Goal: Task Accomplishment & Management: Manage account settings

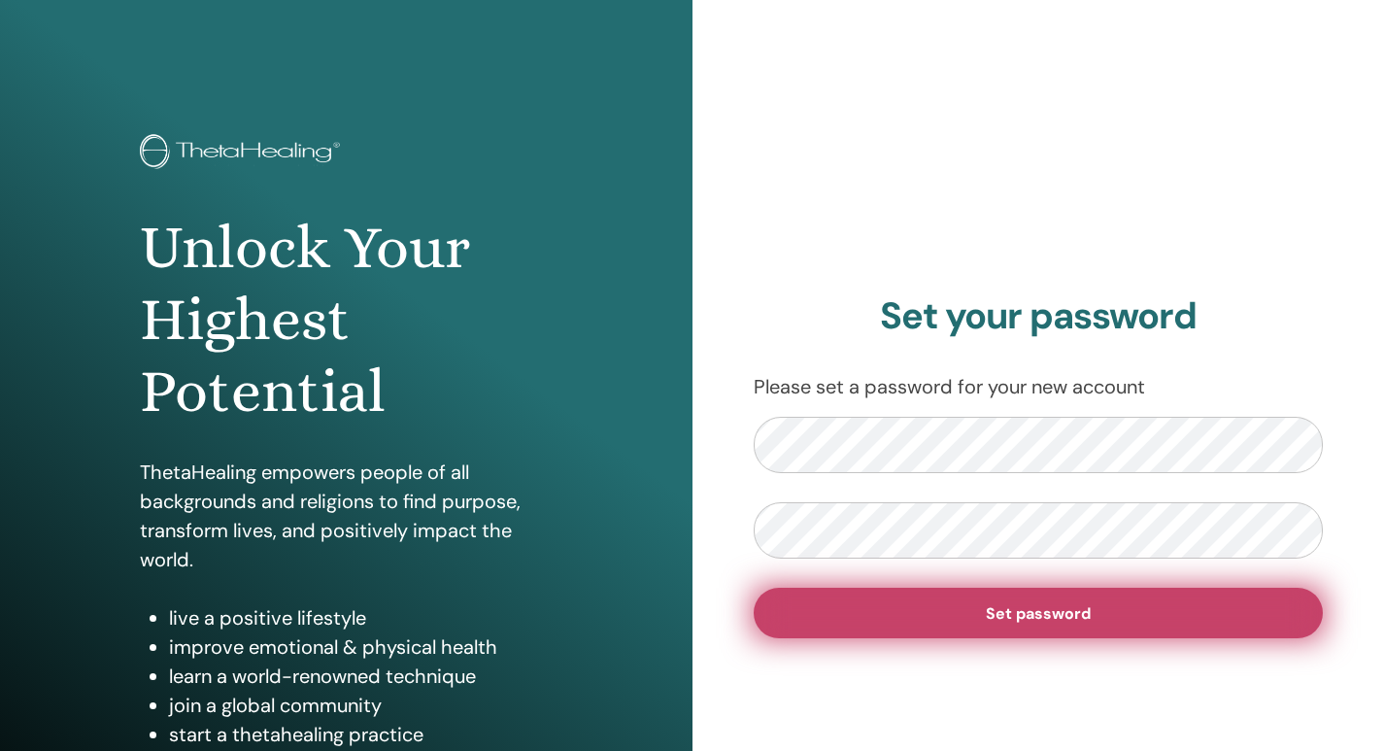
click at [981, 623] on button "Set password" at bounding box center [1039, 613] width 570 height 51
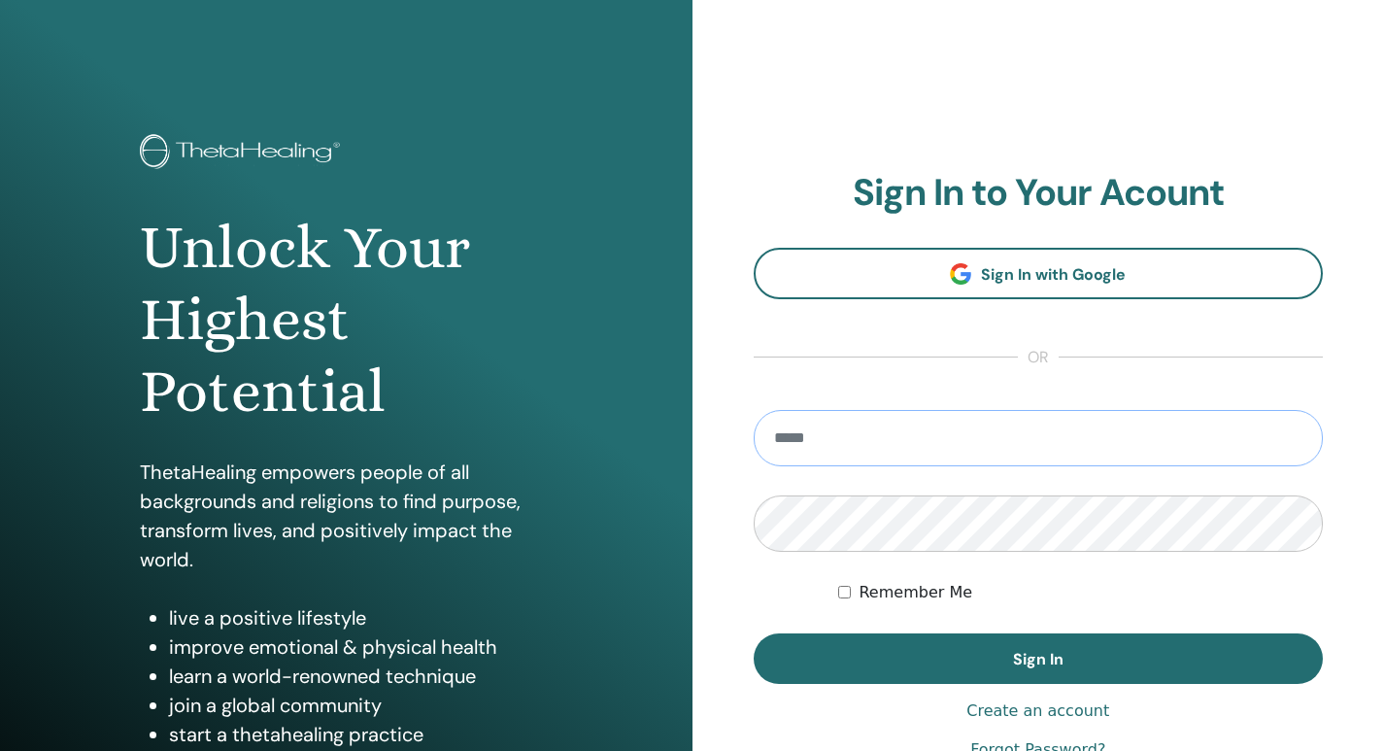
click at [793, 433] on input "email" at bounding box center [1039, 438] width 570 height 56
type input "**********"
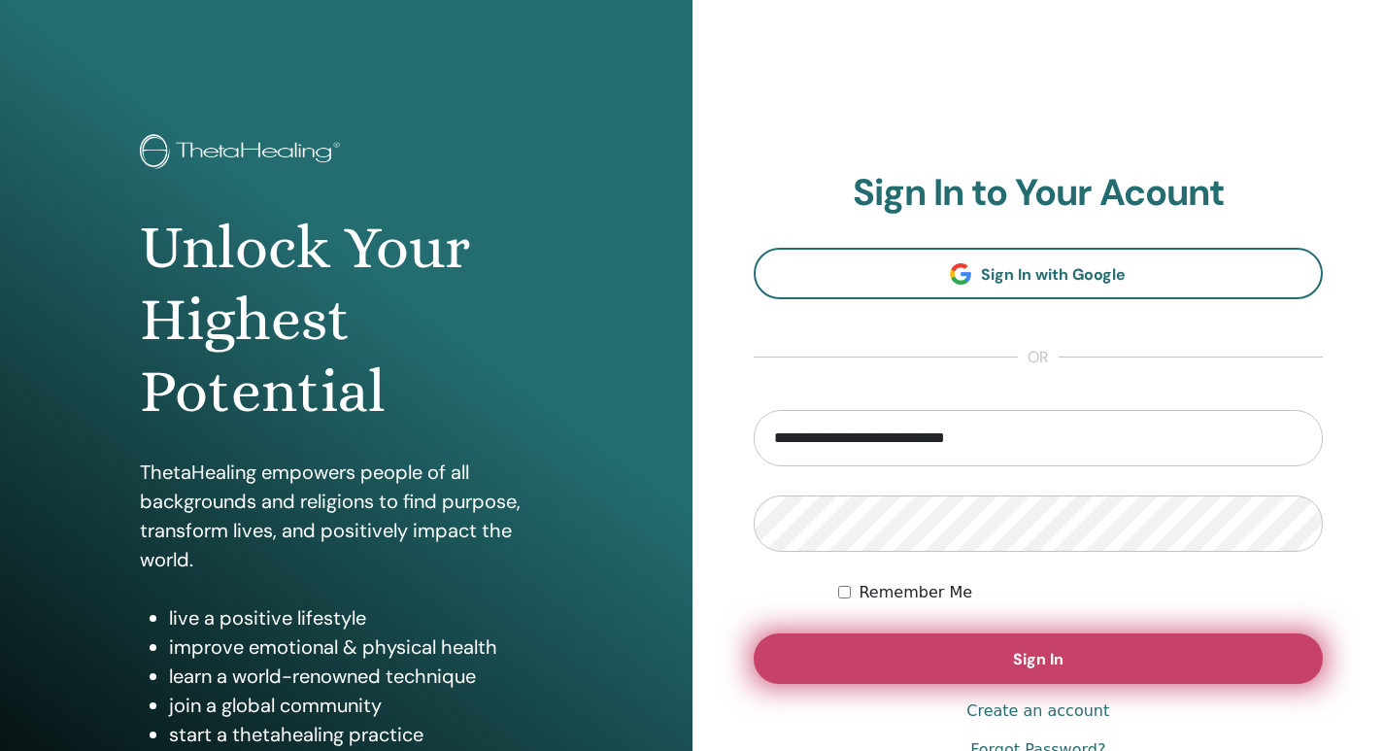
click at [983, 667] on button "Sign In" at bounding box center [1039, 658] width 570 height 51
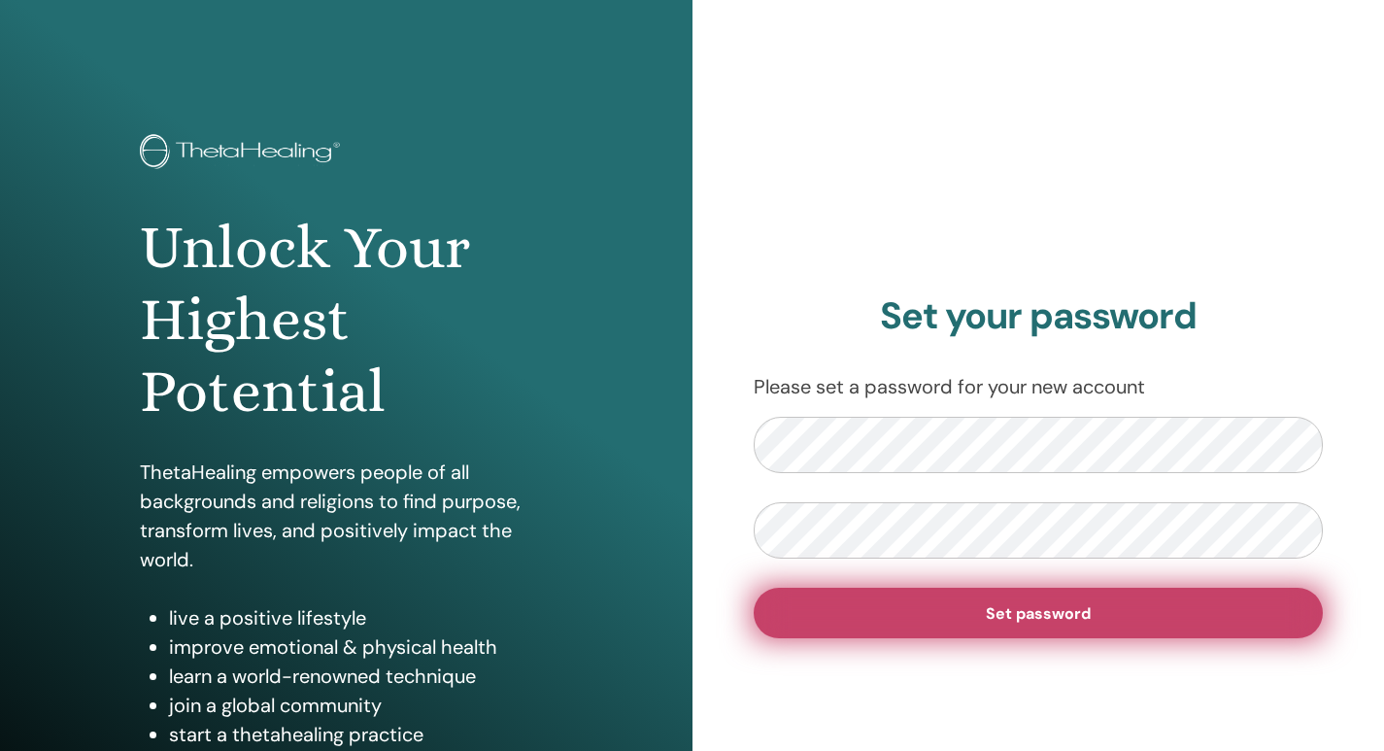
click at [1082, 609] on span "Set password" at bounding box center [1038, 613] width 105 height 20
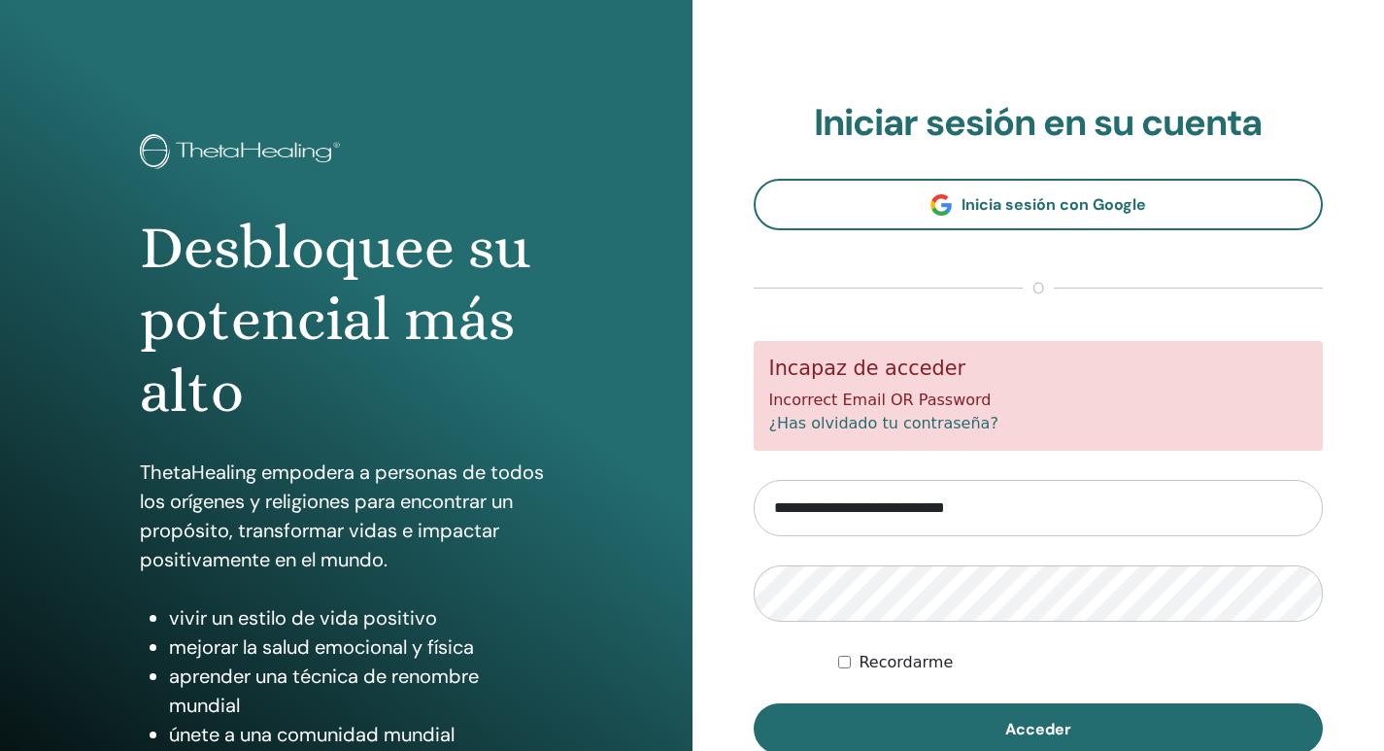
click at [925, 418] on link "¿Has olvidado tu contraseña?" at bounding box center [883, 423] width 229 height 18
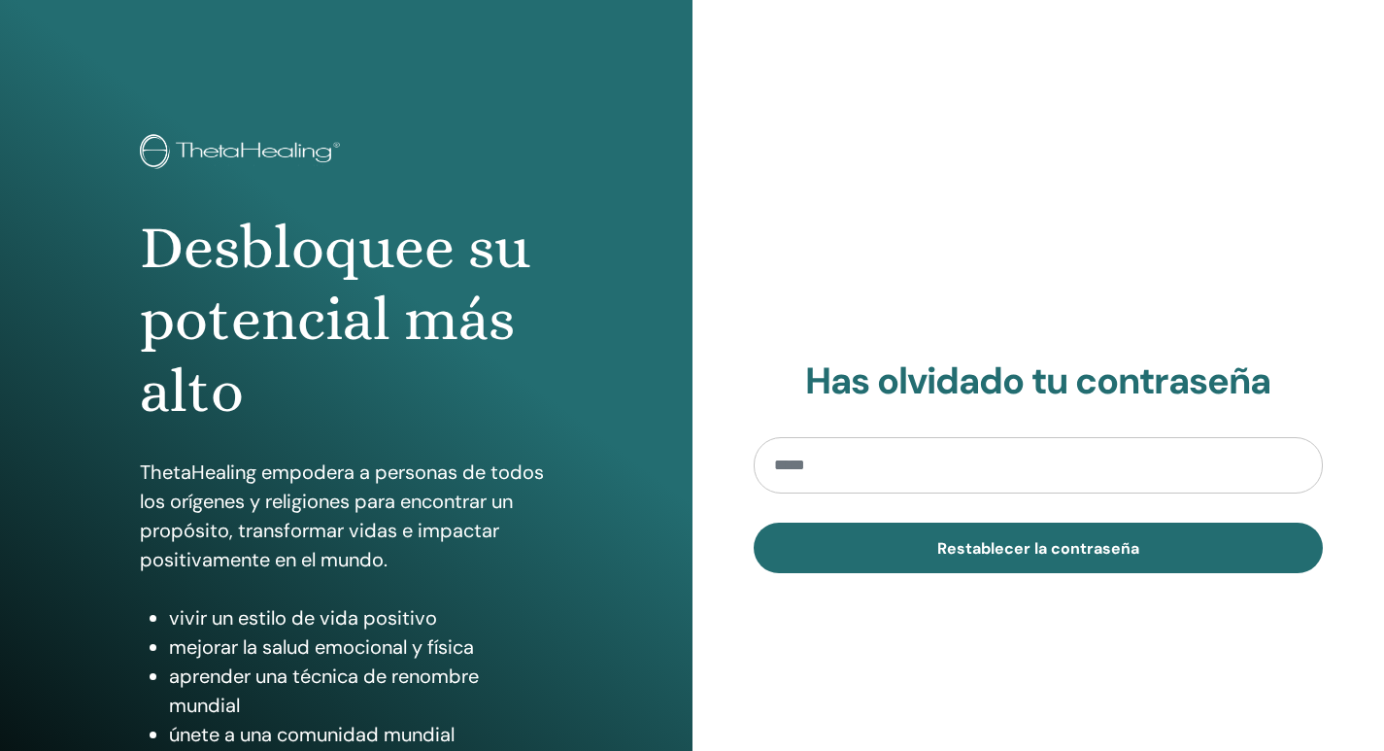
click at [875, 466] on input "email" at bounding box center [1039, 465] width 570 height 56
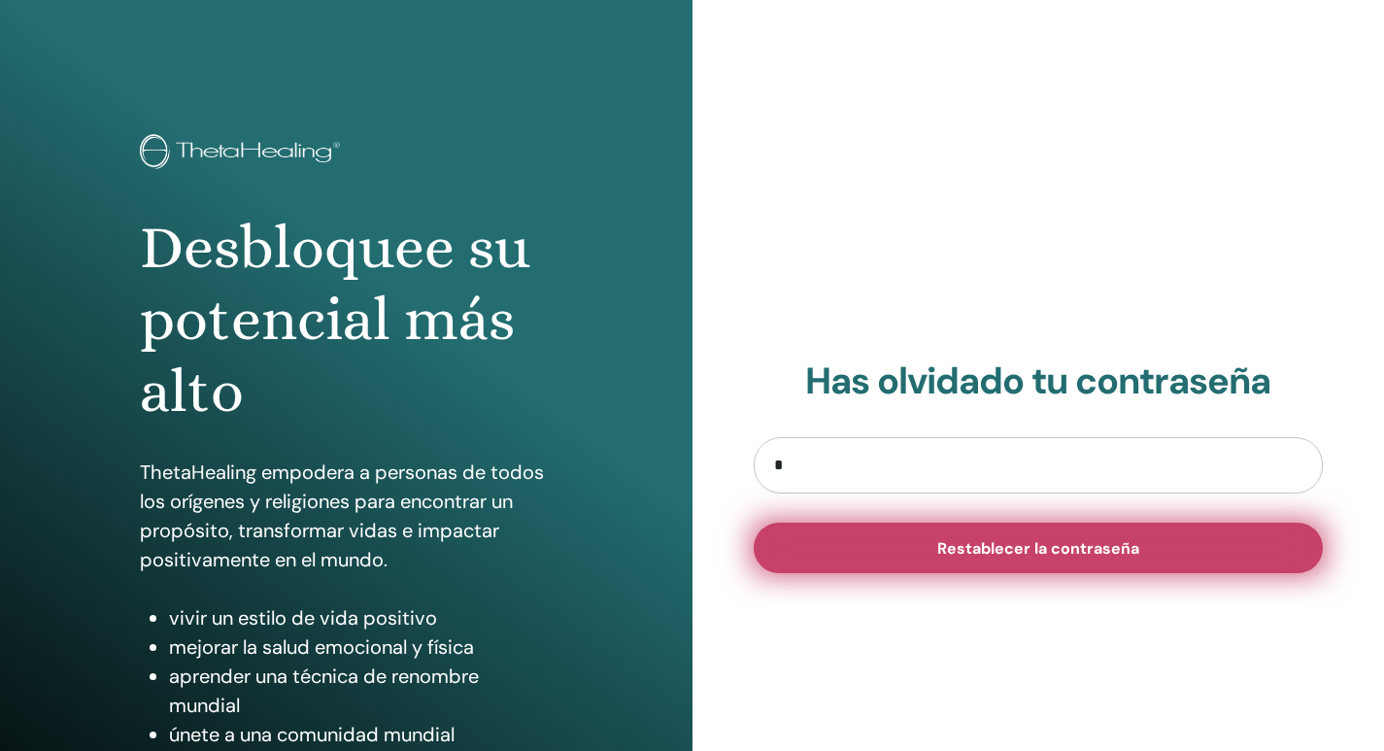
type input "**********"
click at [1022, 551] on span "Restablecer la contraseña" at bounding box center [1038, 548] width 202 height 20
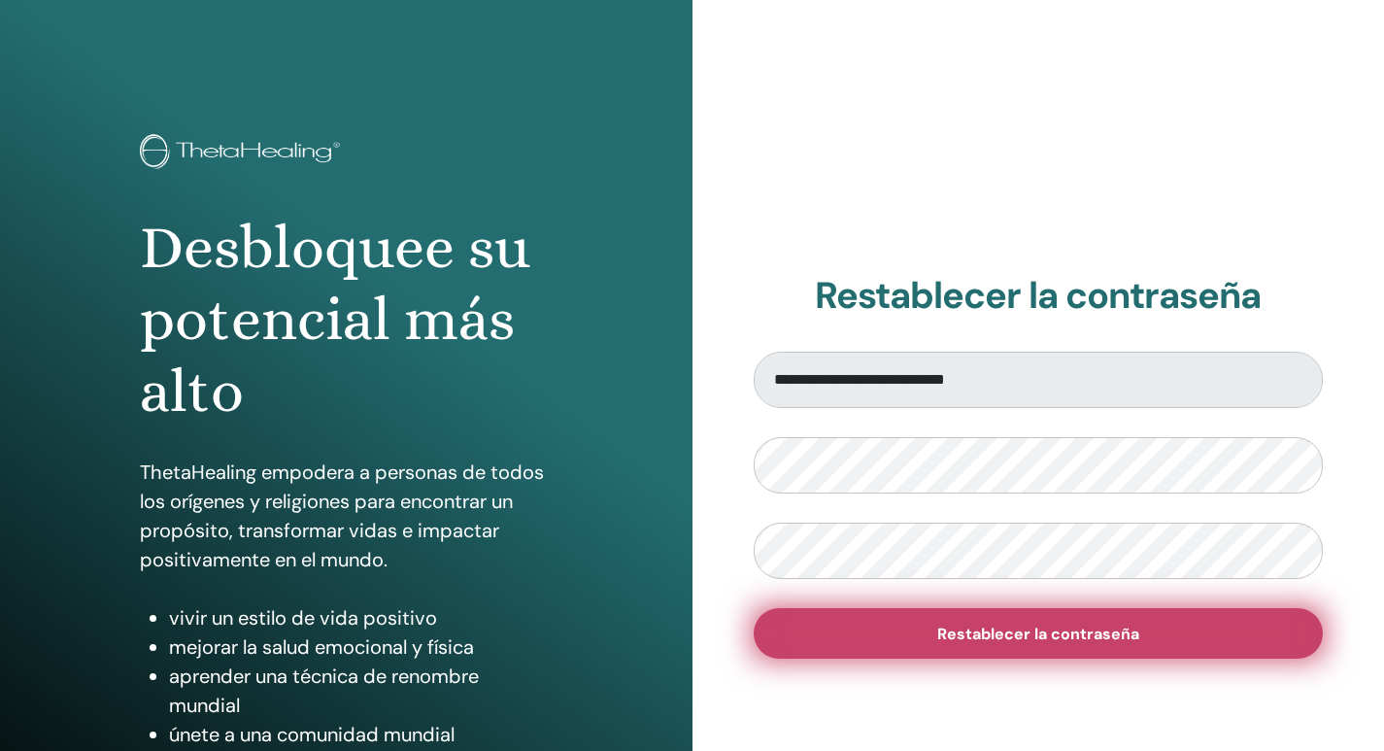
click at [1171, 626] on button "Restablecer la contraseña" at bounding box center [1039, 633] width 570 height 51
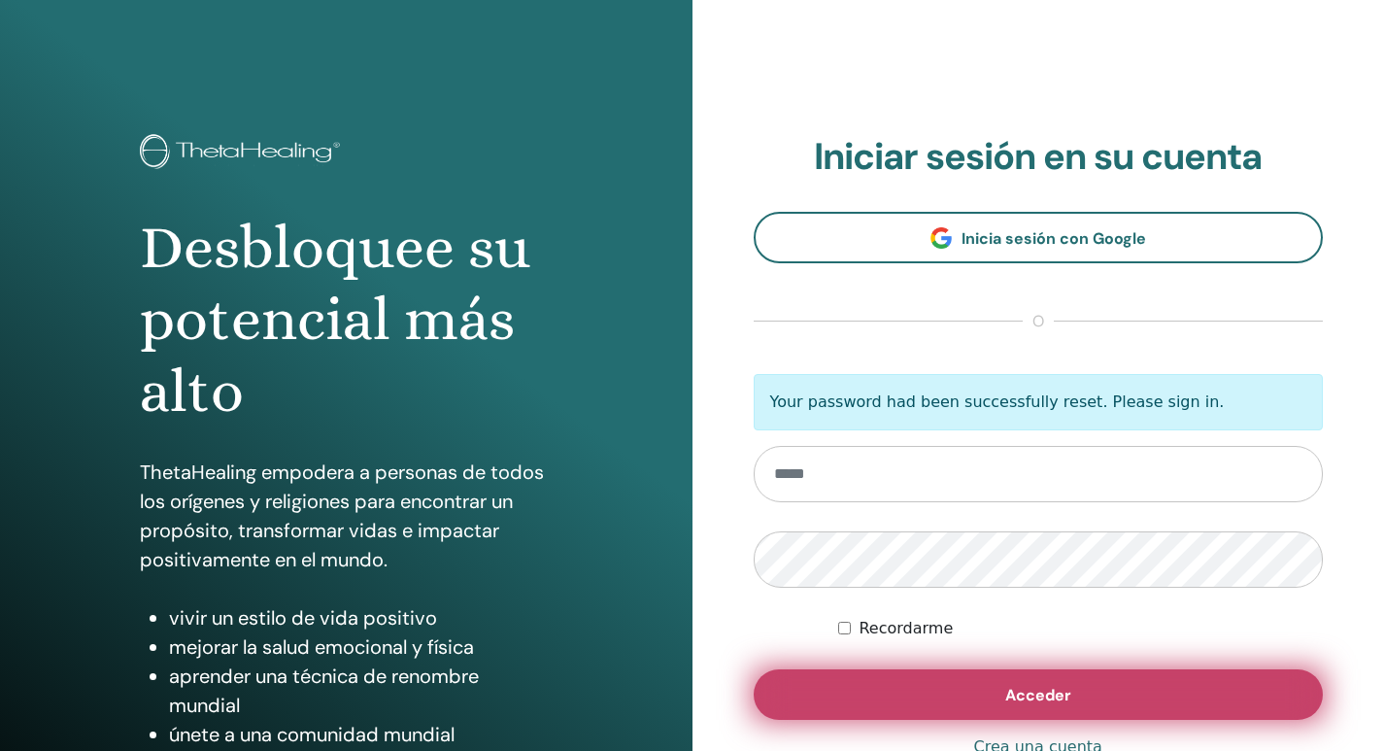
click at [1037, 691] on span "Acceder" at bounding box center [1038, 695] width 66 height 20
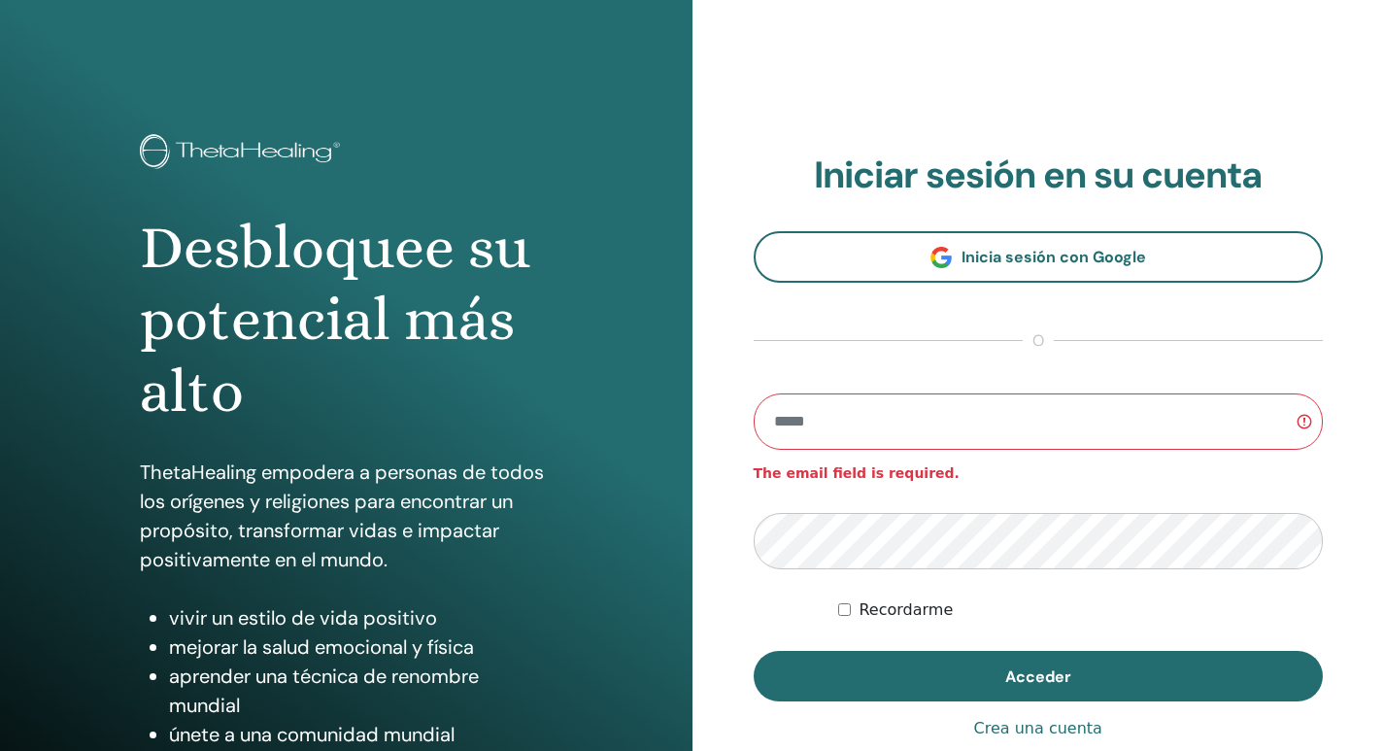
click at [842, 426] on input "email" at bounding box center [1039, 421] width 570 height 56
type input "**********"
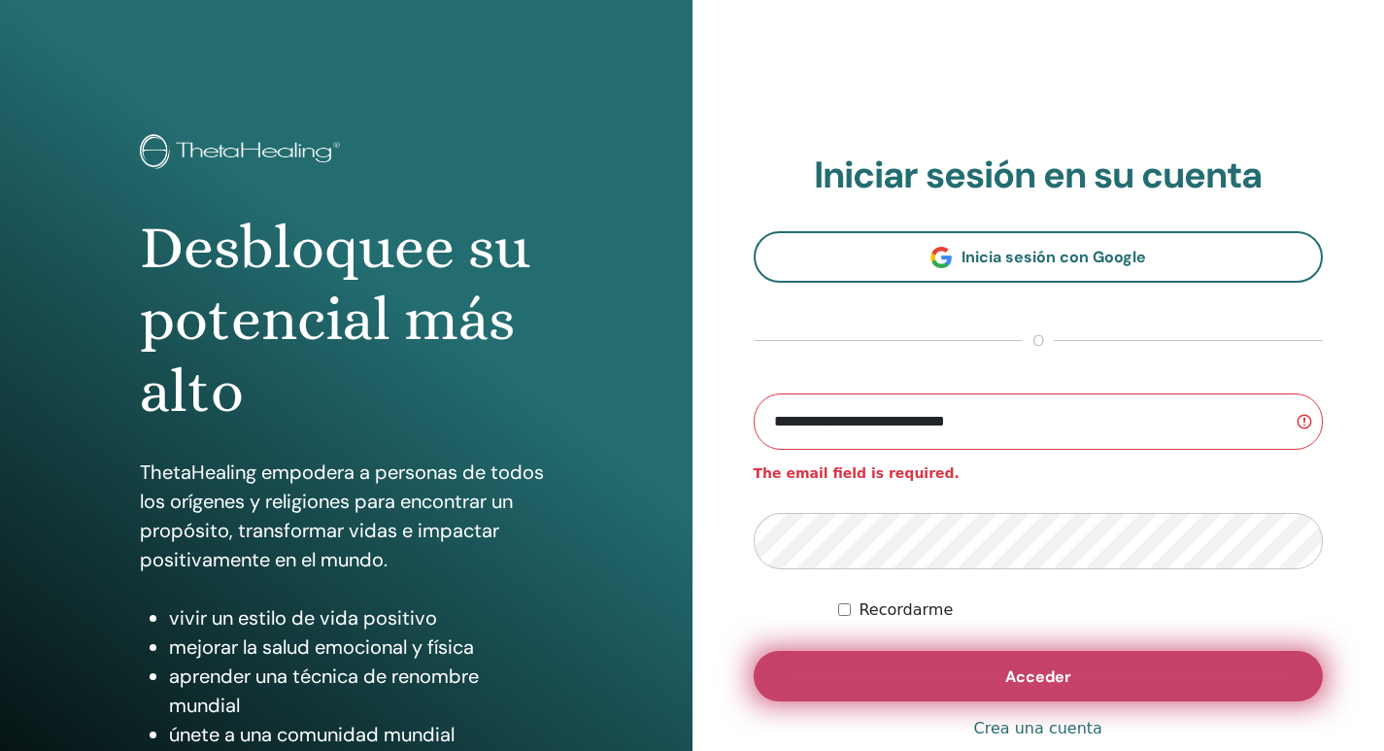
click at [1060, 676] on span "Acceder" at bounding box center [1038, 676] width 66 height 20
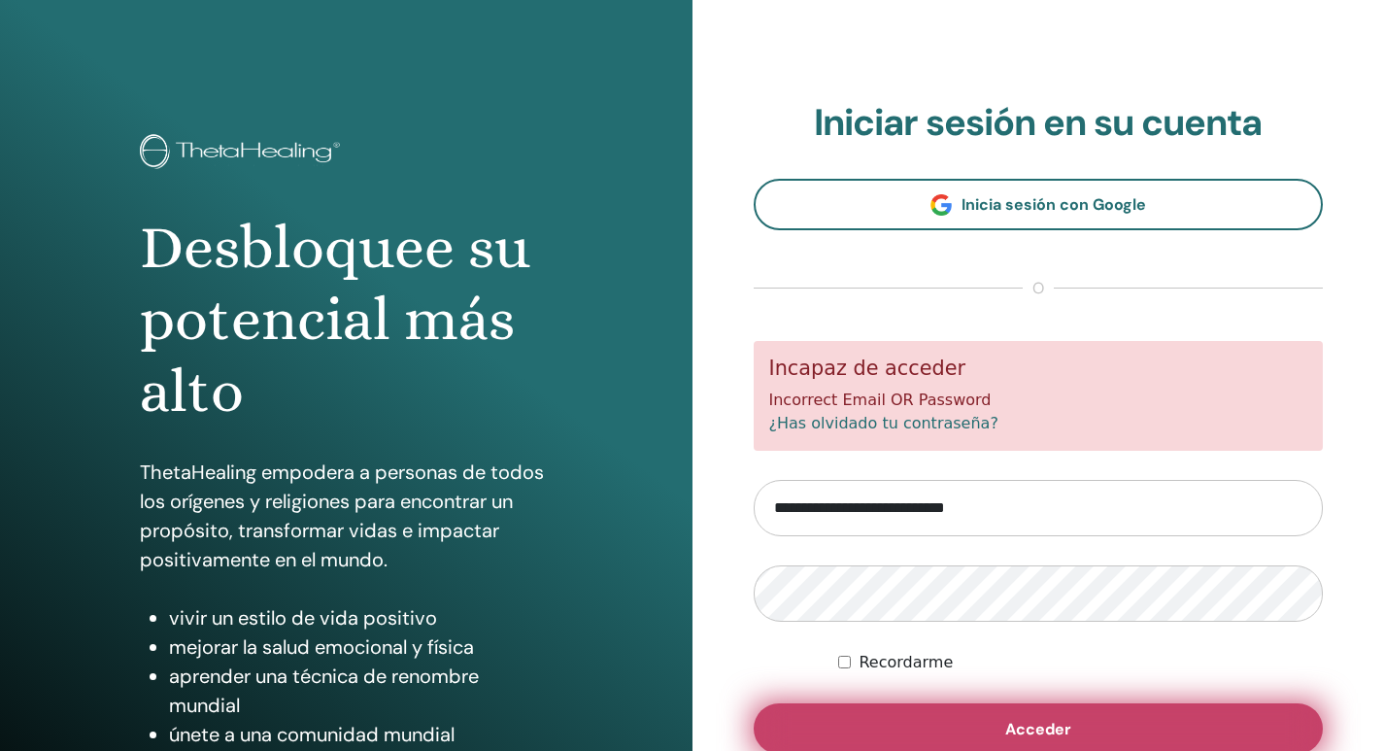
click at [1154, 717] on button "Acceder" at bounding box center [1039, 728] width 570 height 51
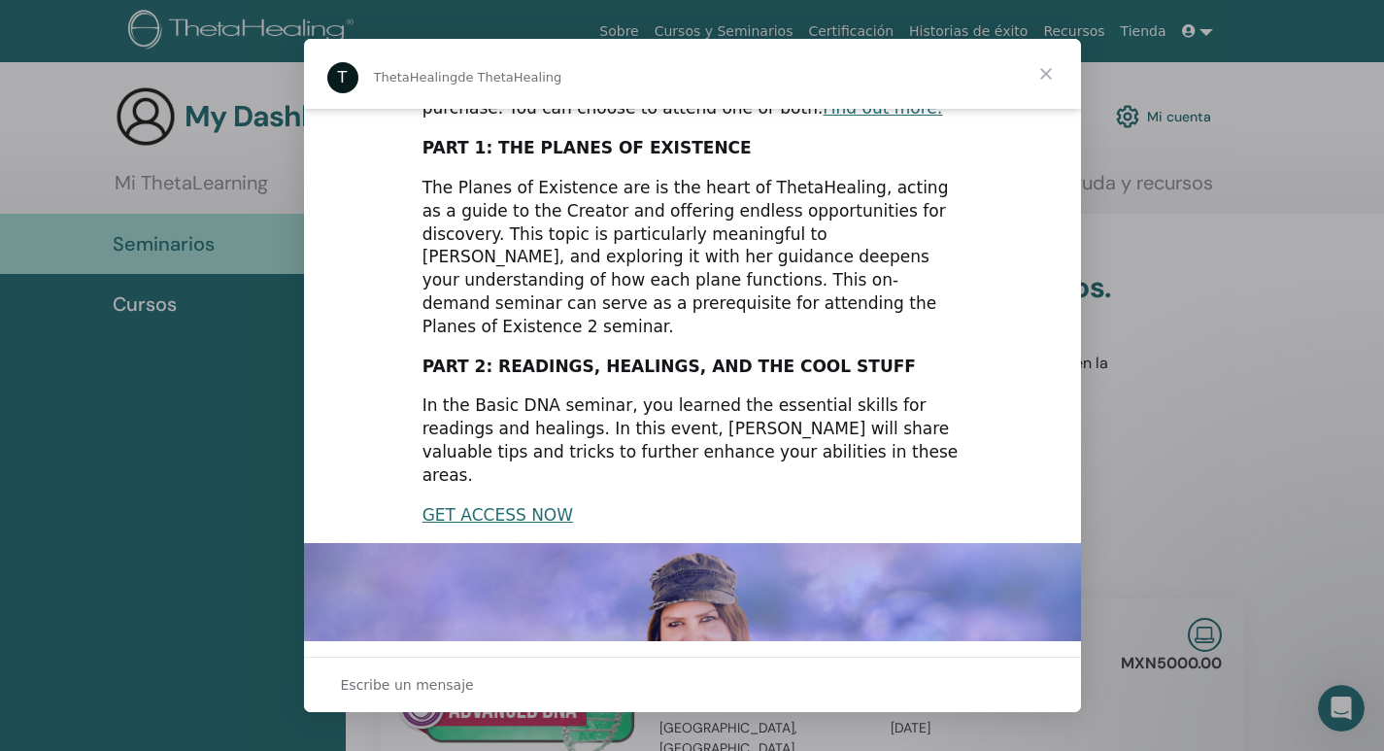
scroll to position [97, 0]
click at [1053, 69] on span "Cerrar" at bounding box center [1046, 74] width 70 height 70
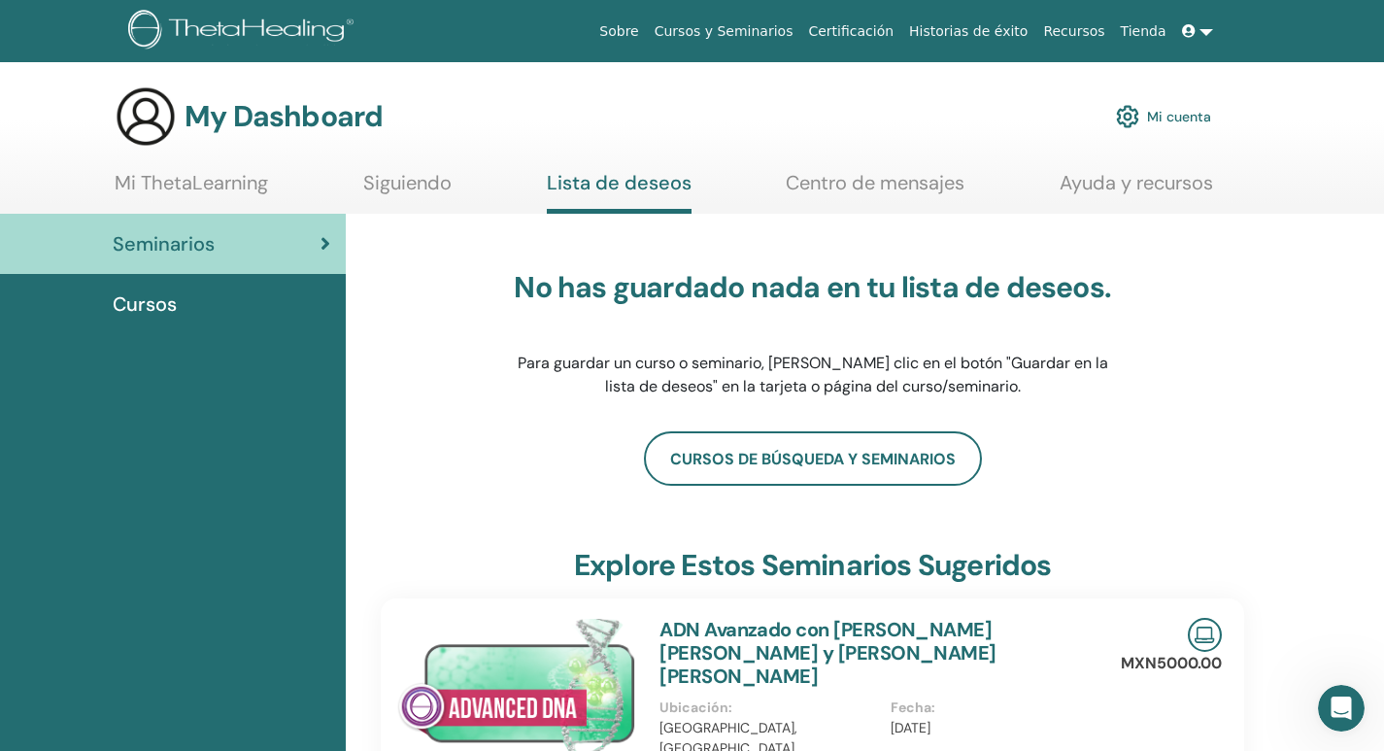
click at [760, 30] on link "Cursos y Seminarios" at bounding box center [724, 32] width 154 height 36
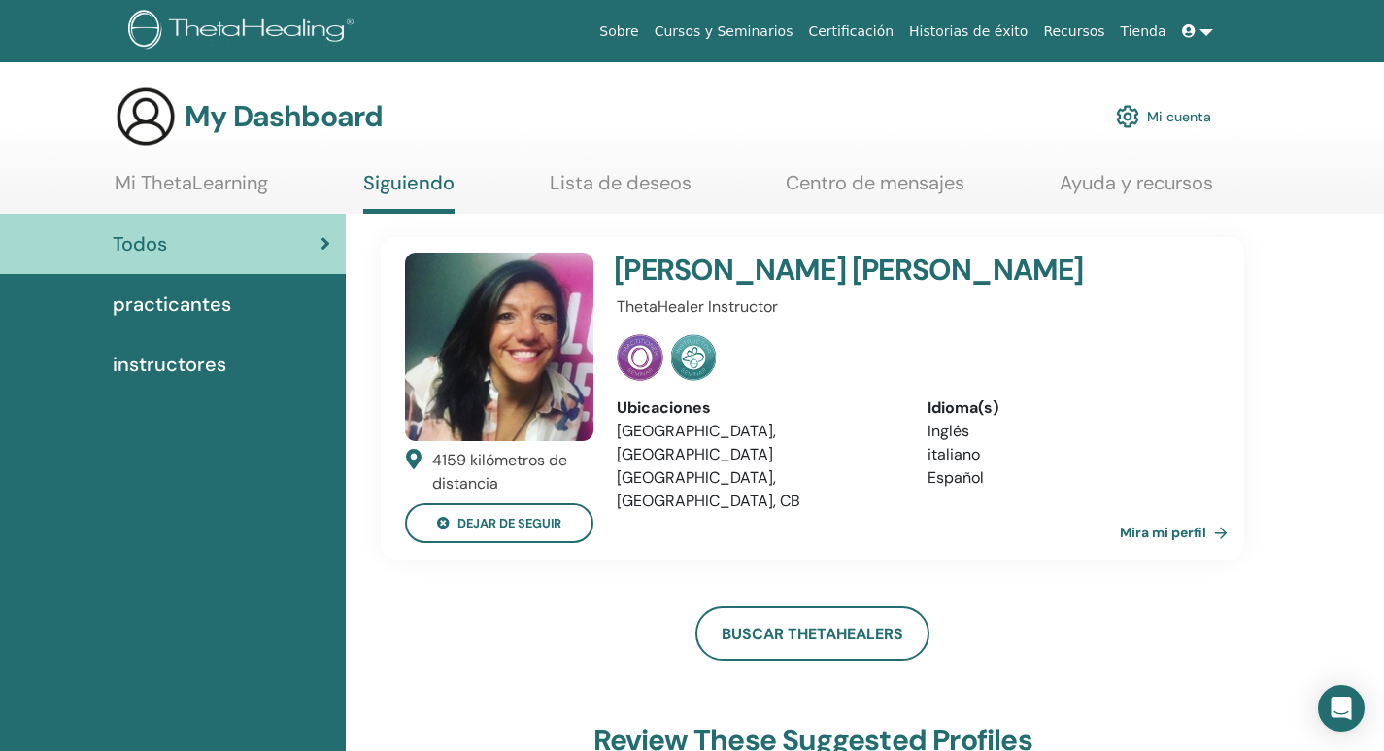
click at [1173, 525] on link "Mira mi perfil" at bounding box center [1178, 532] width 116 height 39
